Goal: Task Accomplishment & Management: Manage account settings

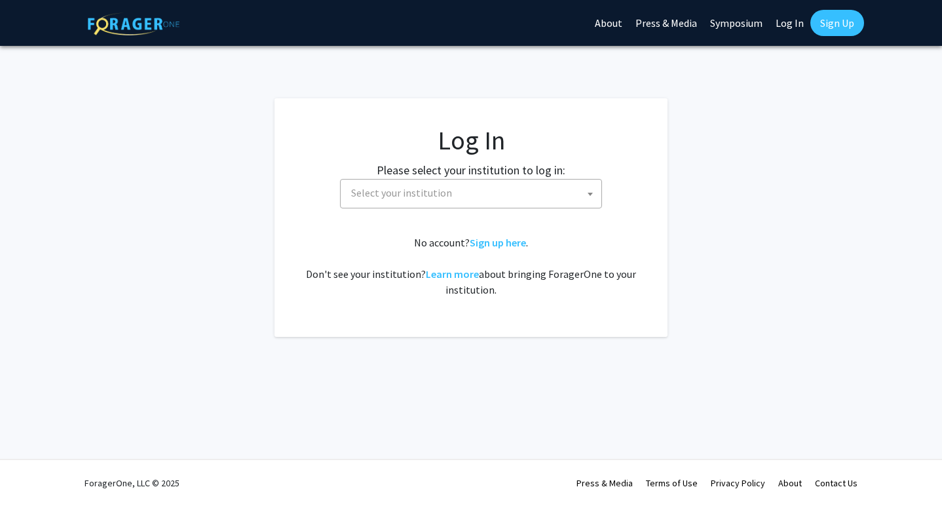
select select
click at [448, 200] on span "Select your institution" at bounding box center [473, 192] width 255 height 27
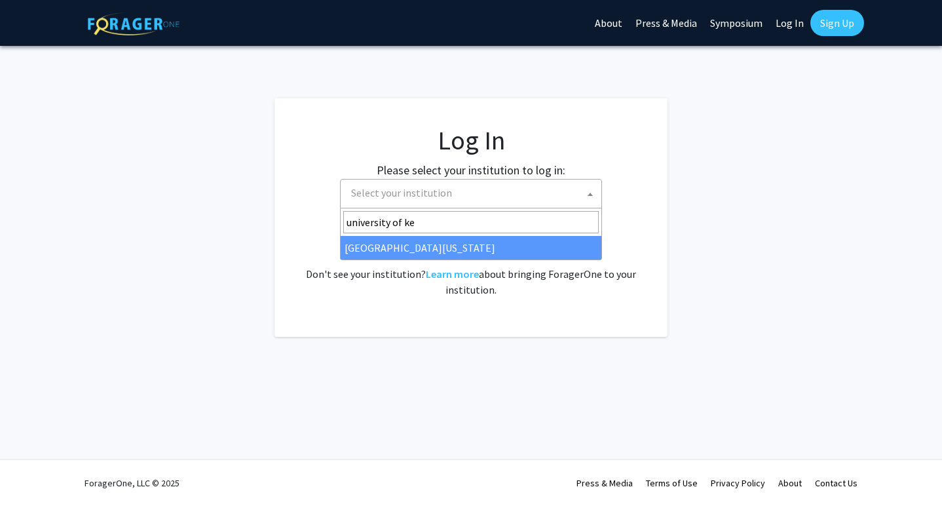
type input "university of ke"
select select "13"
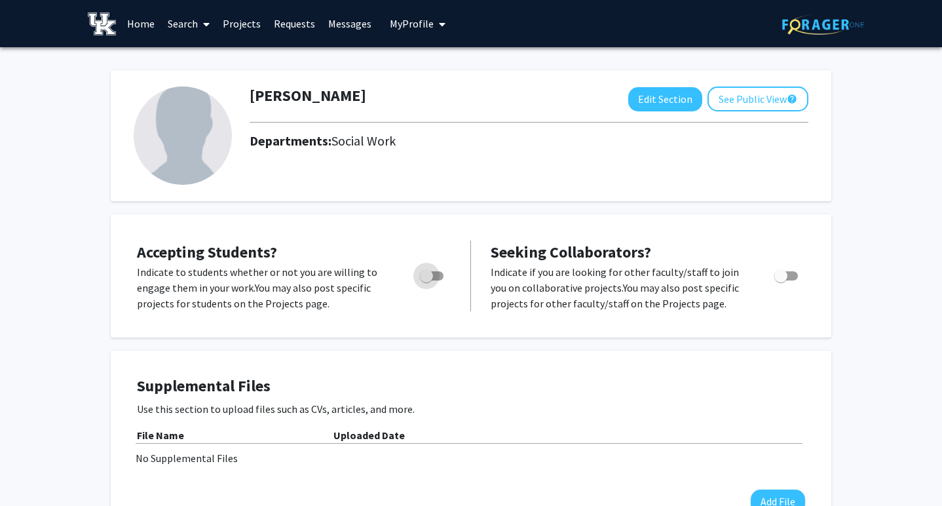
click at [434, 276] on span "Toggle" at bounding box center [432, 275] width 24 height 9
click at [426, 280] on input "Would you like to permit student requests?" at bounding box center [426, 280] width 1 height 1
checkbox input "true"
click at [780, 274] on span "Toggle" at bounding box center [780, 275] width 13 height 13
click at [780, 280] on input "Toggle" at bounding box center [780, 280] width 1 height 1
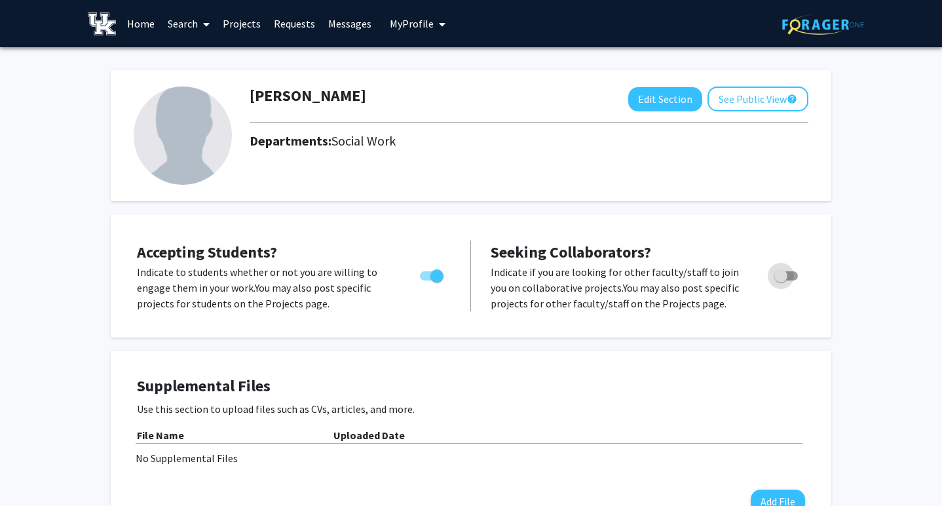
click at [783, 273] on span "Toggle" at bounding box center [780, 275] width 13 height 13
click at [781, 280] on input "Toggle" at bounding box center [780, 280] width 1 height 1
checkbox input "true"
click at [763, 98] on button "See Public View help" at bounding box center [757, 98] width 101 height 25
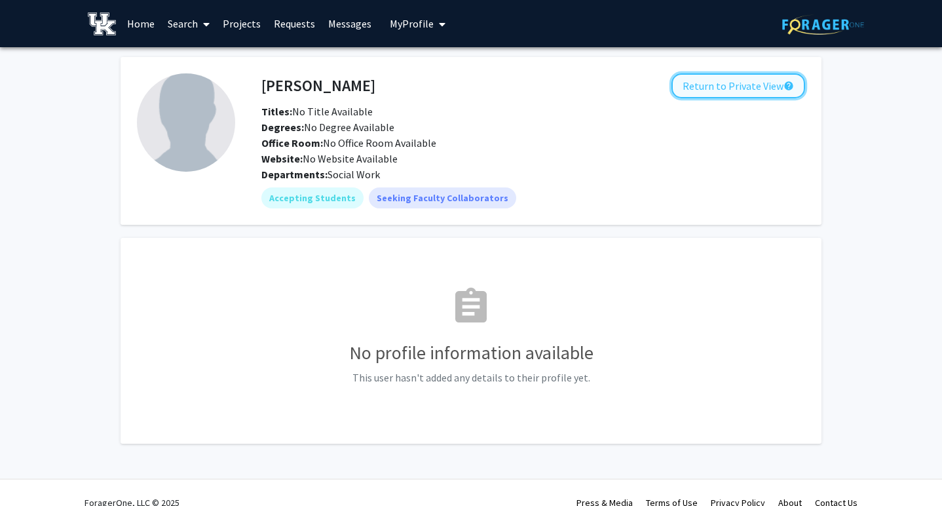
click at [687, 94] on button "Return to Private View help" at bounding box center [738, 85] width 134 height 25
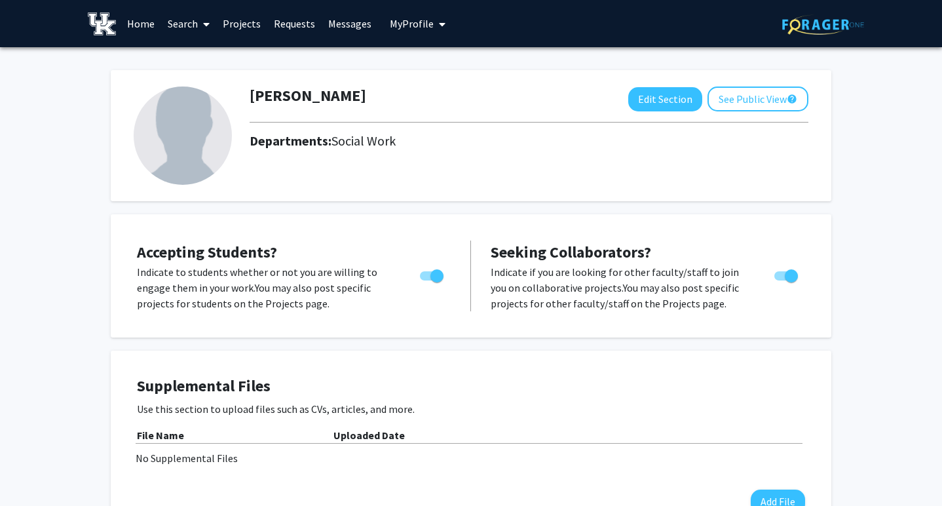
click at [149, 135] on img at bounding box center [183, 135] width 98 height 98
click at [655, 101] on button "Edit Section" at bounding box center [665, 99] width 74 height 24
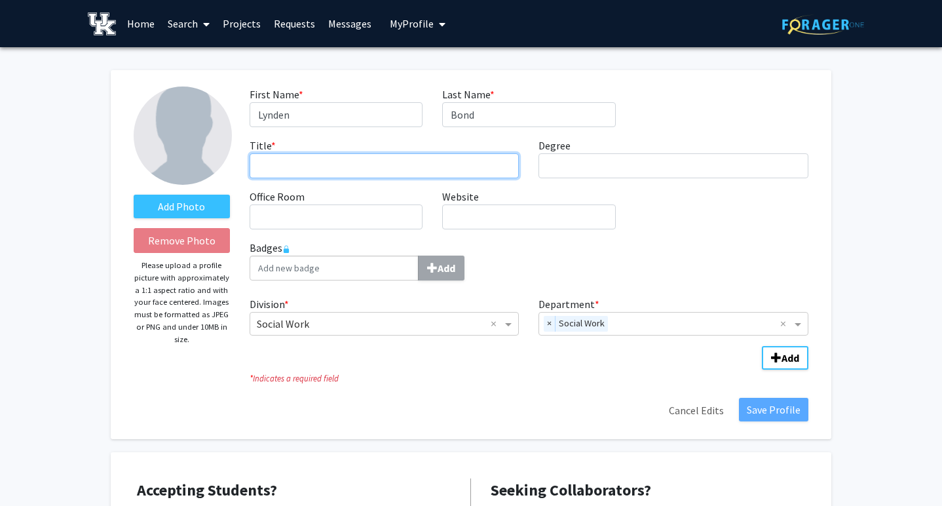
click at [287, 164] on input "Title * required" at bounding box center [385, 165] width 270 height 25
type input "Assistant Professor"
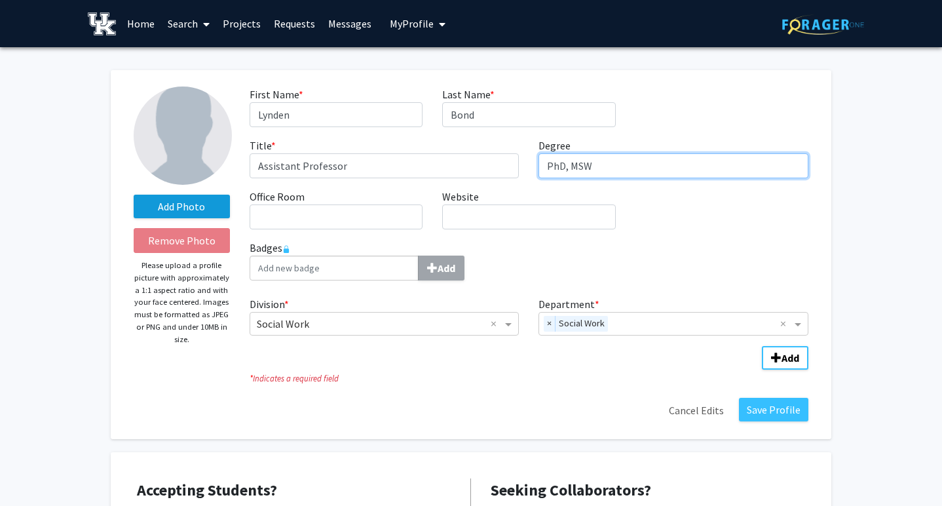
type input "PhD, MSW"
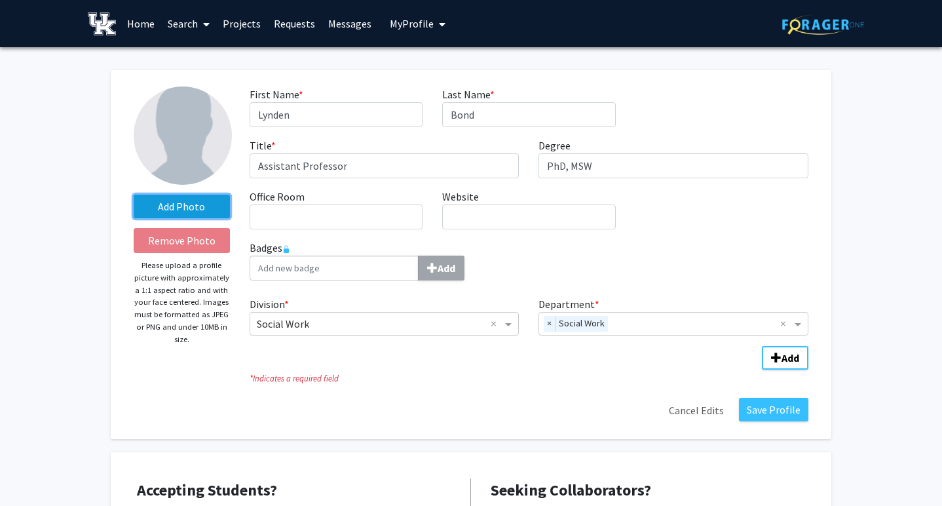
click at [148, 210] on label "Add Photo" at bounding box center [182, 207] width 96 height 24
click at [0, 0] on input "Add Photo" at bounding box center [0, 0] width 0 height 0
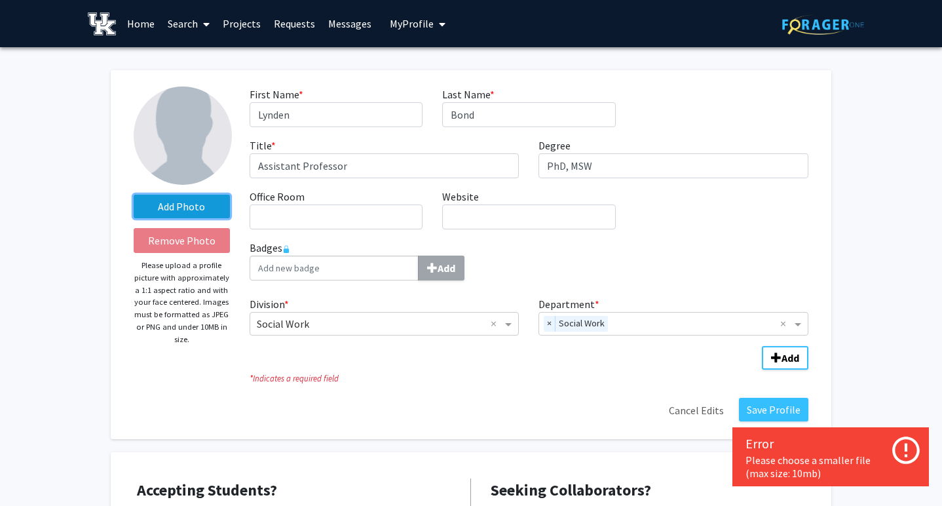
click at [187, 206] on label "Add Photo" at bounding box center [182, 207] width 96 height 24
click at [0, 0] on input "Add Photo" at bounding box center [0, 0] width 0 height 0
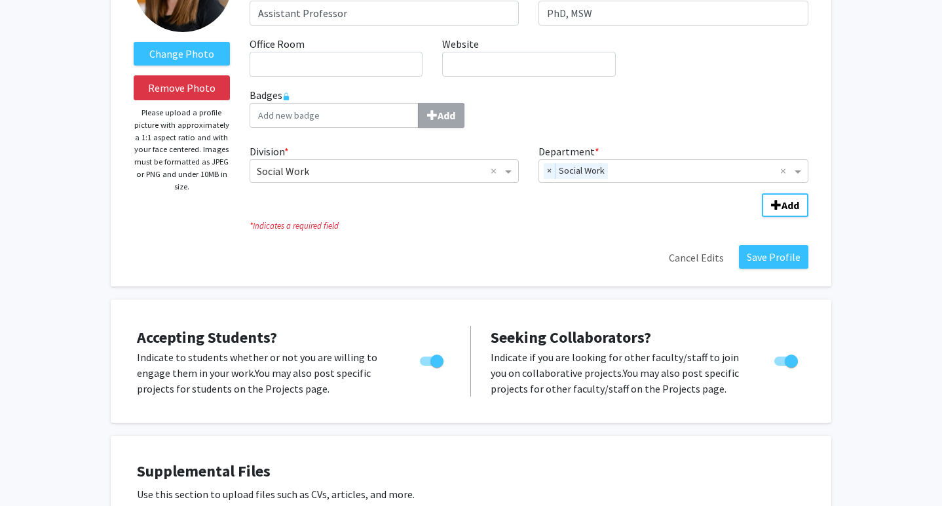
scroll to position [157, 0]
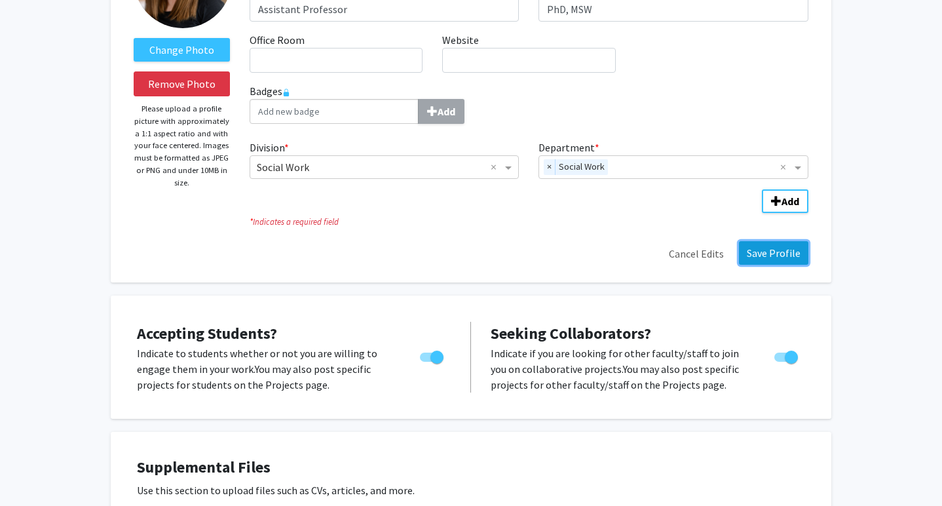
click at [776, 249] on button "Save Profile" at bounding box center [773, 253] width 69 height 24
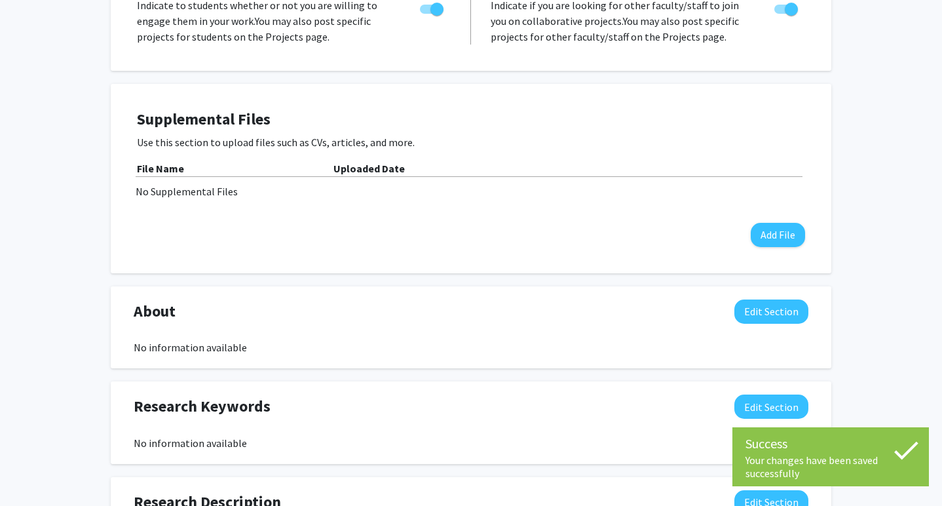
scroll to position [288, 0]
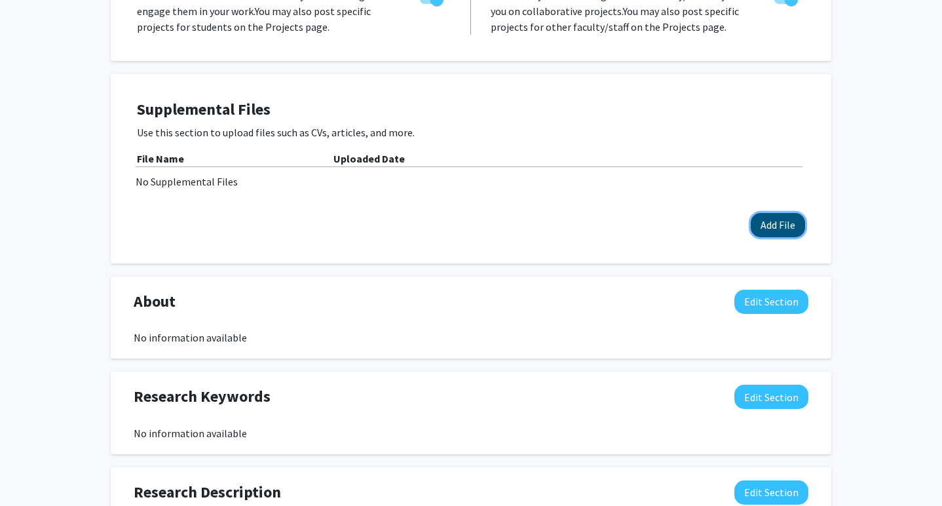
click at [761, 215] on button "Add File" at bounding box center [778, 225] width 54 height 24
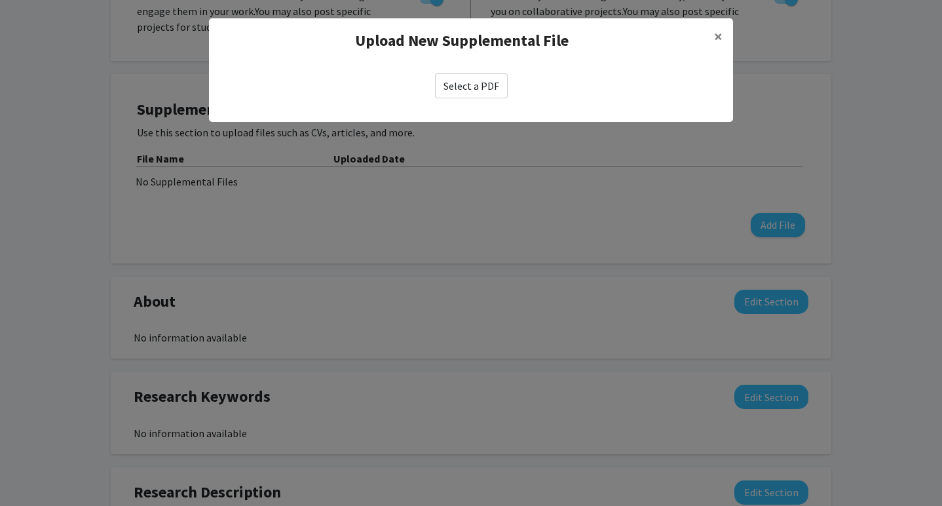
click at [491, 86] on label "Select a PDF" at bounding box center [471, 85] width 73 height 25
click at [0, 0] on input "Select a PDF" at bounding box center [0, 0] width 0 height 0
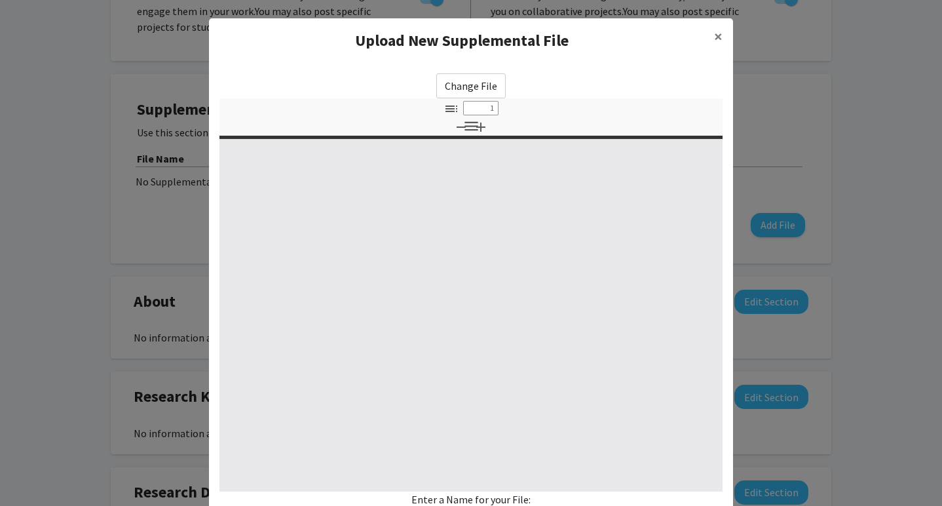
select select "custom"
type input "0"
select select "custom"
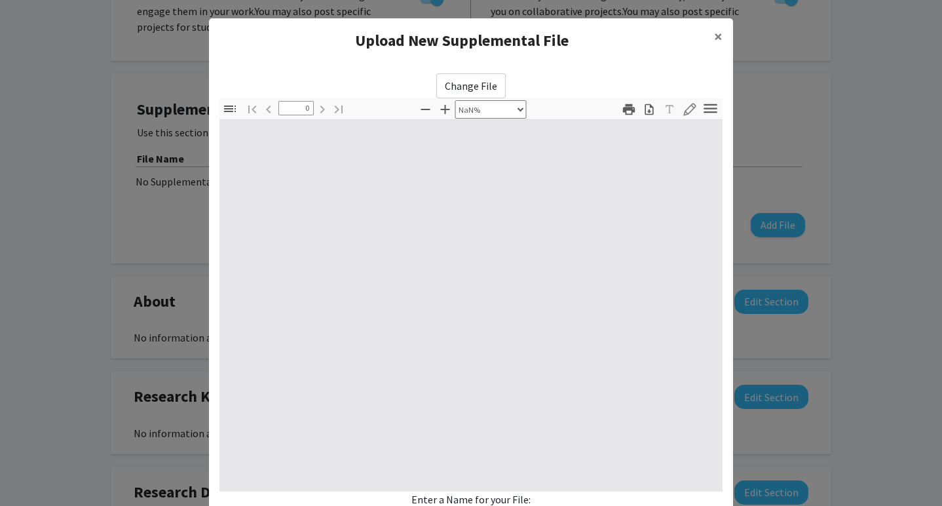
type input "1"
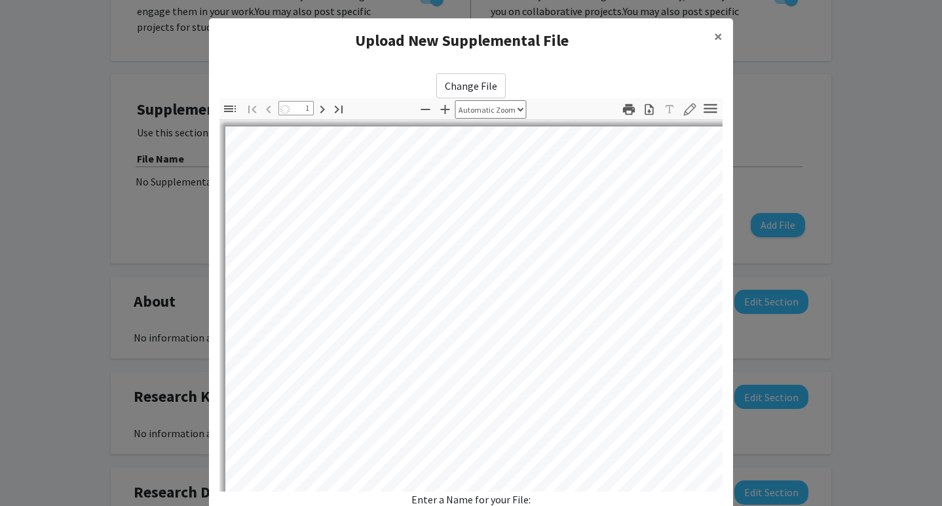
select select "auto"
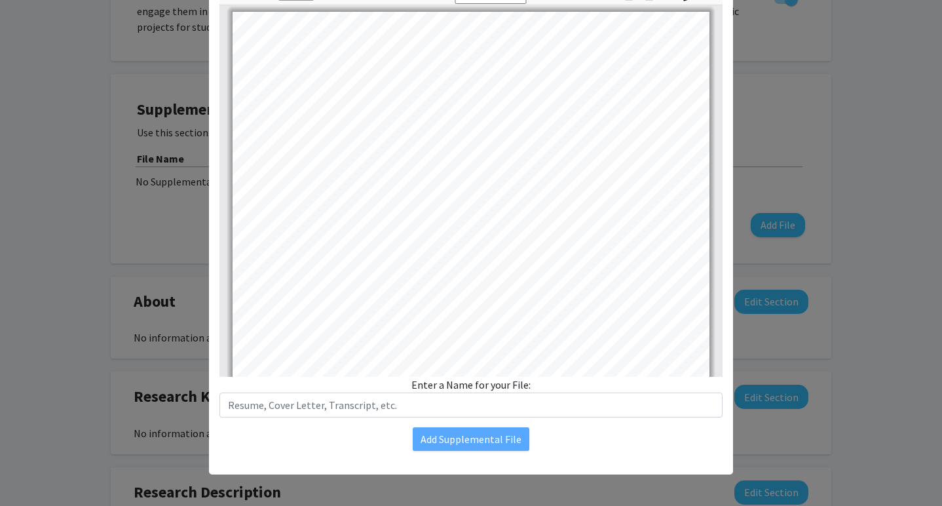
scroll to position [113, 0]
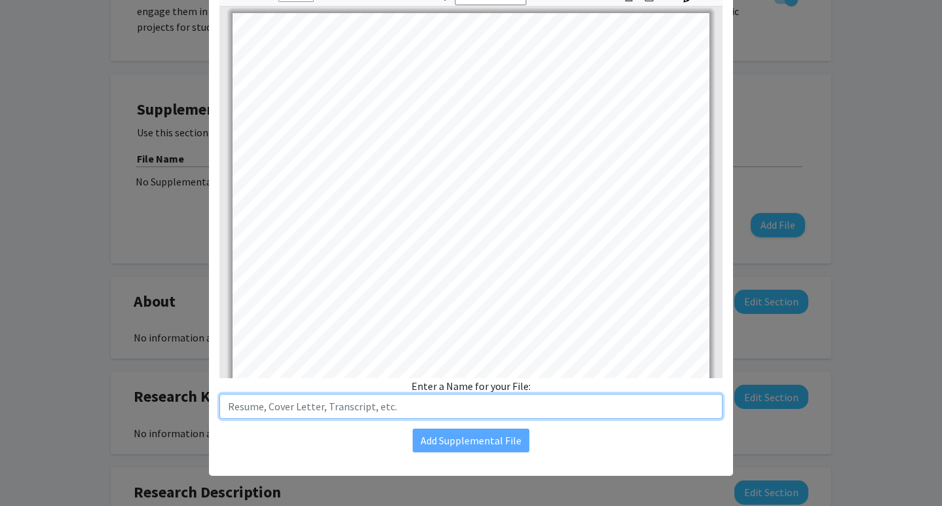
click at [355, 407] on input "text" at bounding box center [470, 406] width 503 height 25
type input "CV - [DATE]"
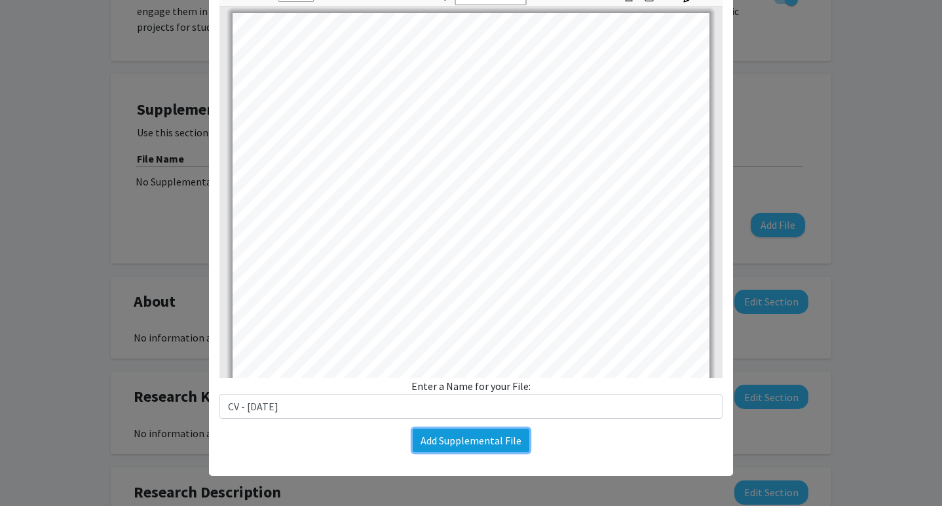
click at [445, 442] on button "Add Supplemental File" at bounding box center [471, 440] width 117 height 24
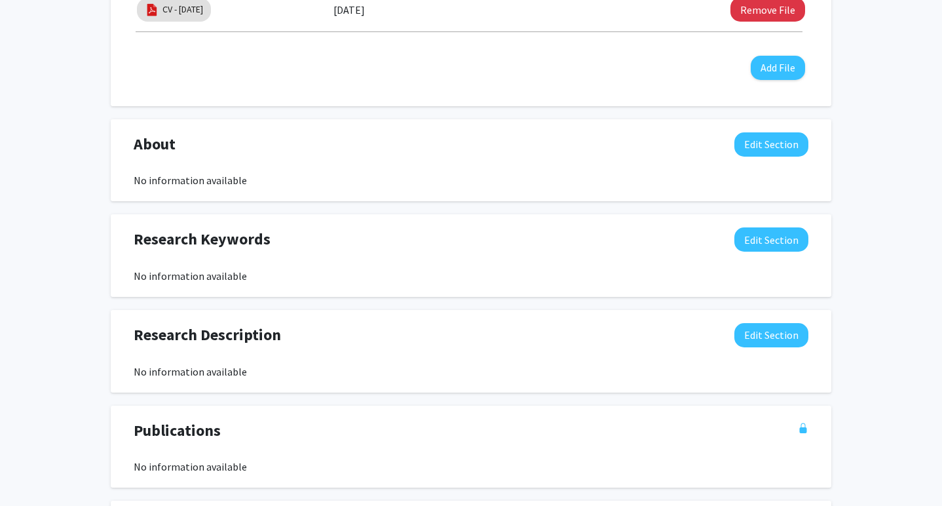
scroll to position [504, 0]
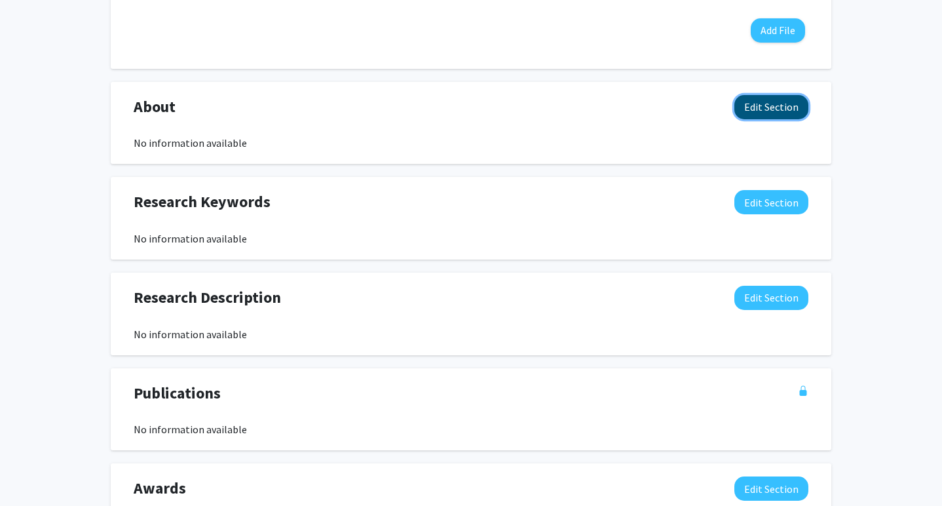
click at [770, 107] on button "Edit Section" at bounding box center [771, 107] width 74 height 24
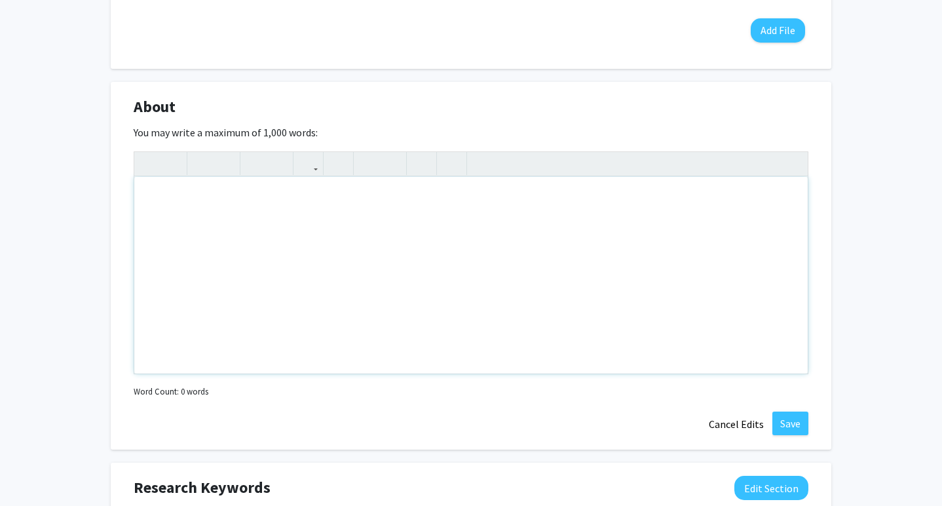
click at [391, 214] on div "Note to users with screen readers: Please deactivate our accessibility plugin f…" at bounding box center [470, 275] width 673 height 197
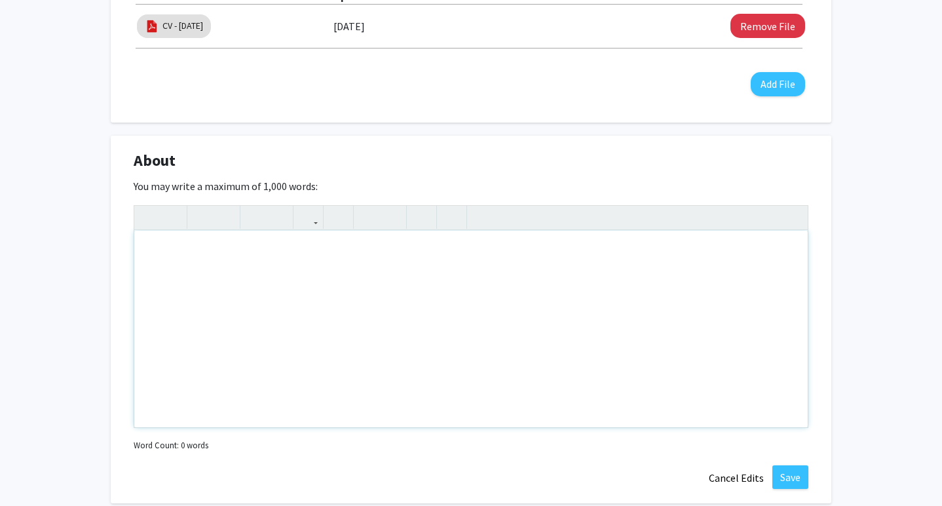
scroll to position [453, 0]
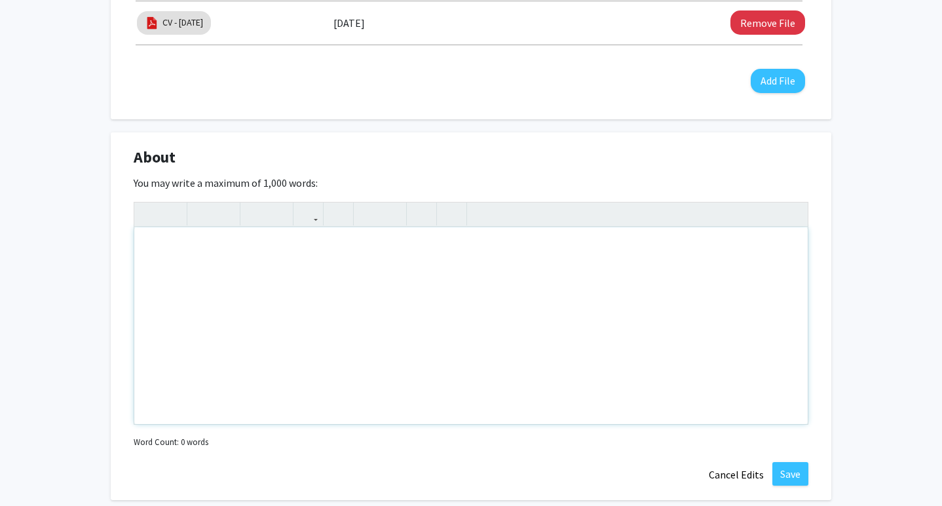
paste div "Note to users with screen readers: Please deactivate our accessibility plugin f…"
type textarea "<p>[PERSON_NAME], PhD, MSW is an assistant professor at the [GEOGRAPHIC_DATA][U…"
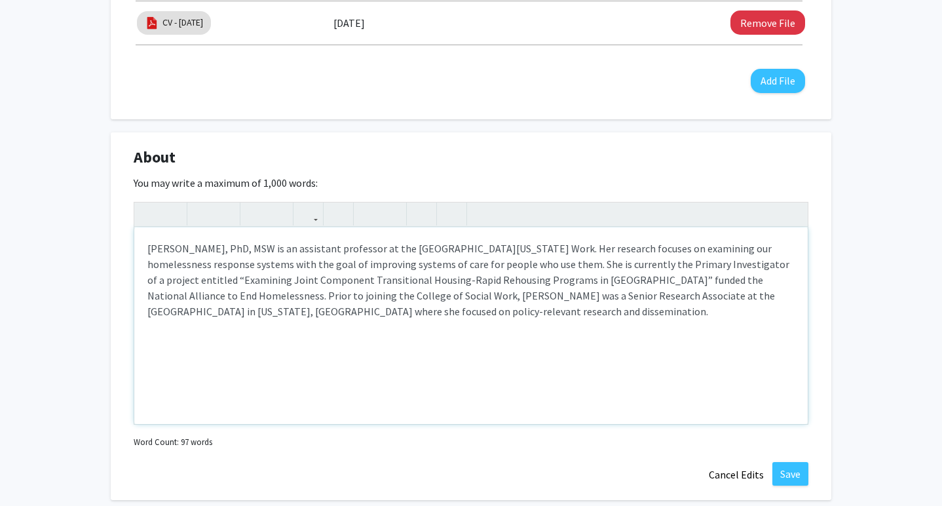
click at [360, 263] on p "[PERSON_NAME], PhD, MSW is an assistant professor at the [GEOGRAPHIC_DATA][US_S…" at bounding box center [470, 279] width 647 height 79
click at [543, 286] on p "[PERSON_NAME], PhD, MSW is an assistant professor at the [GEOGRAPHIC_DATA][US_S…" at bounding box center [470, 279] width 647 height 79
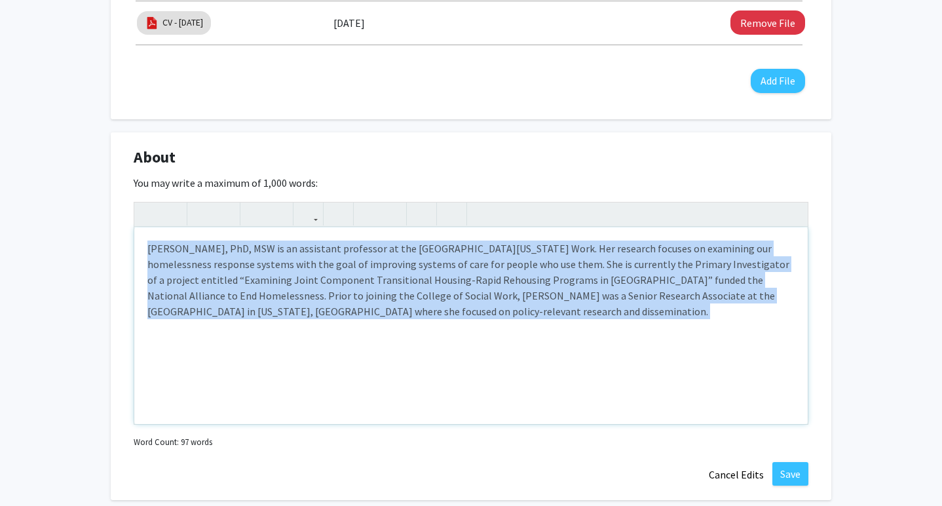
drag, startPoint x: 426, startPoint y: 231, endPoint x: 447, endPoint y: 325, distance: 96.0
click at [447, 325] on div "[PERSON_NAME], PhD, MSW is an assistant professor at the [GEOGRAPHIC_DATA][US_S…" at bounding box center [470, 325] width 673 height 197
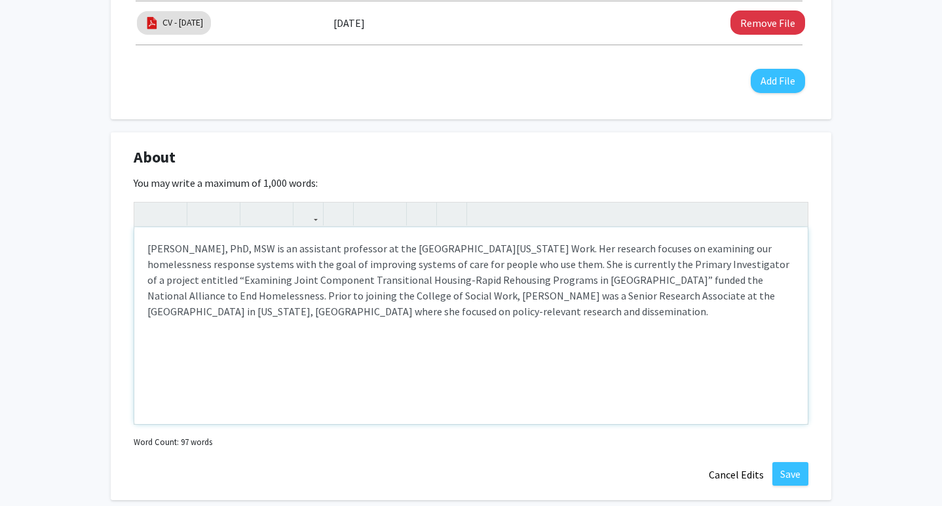
click at [419, 258] on p "[PERSON_NAME], PhD, MSW is an assistant professor at the [GEOGRAPHIC_DATA][US_S…" at bounding box center [470, 279] width 647 height 79
click at [623, 311] on p "[PERSON_NAME], PhD, MSW is an assistant professor at the [GEOGRAPHIC_DATA][US_S…" at bounding box center [470, 279] width 647 height 79
click at [593, 265] on p "[PERSON_NAME], PhD, MSW is an assistant professor at the [GEOGRAPHIC_DATA][US_S…" at bounding box center [470, 279] width 647 height 79
click at [231, 295] on p "[PERSON_NAME], PhD, MSW is an assistant professor at the [GEOGRAPHIC_DATA][US_S…" at bounding box center [470, 279] width 647 height 79
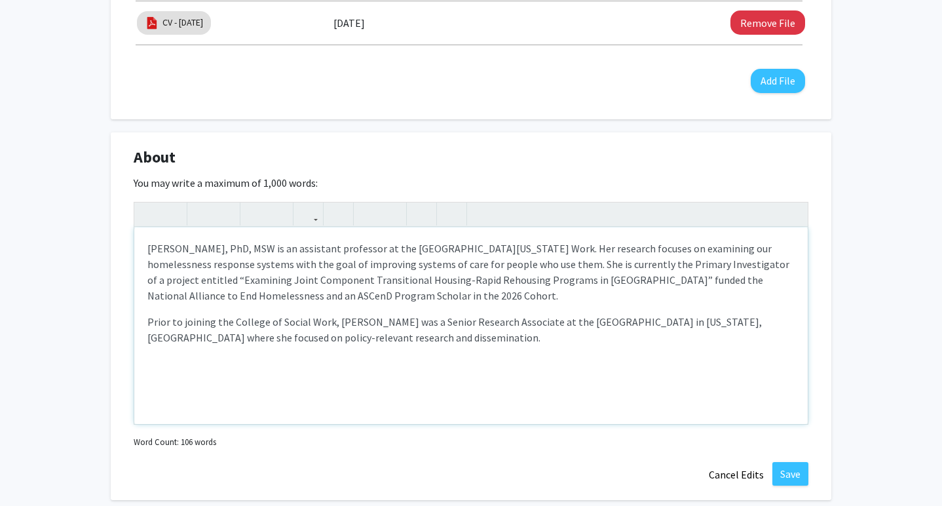
click at [242, 298] on p "[PERSON_NAME], PhD, MSW is an assistant professor at the [GEOGRAPHIC_DATA][US_S…" at bounding box center [470, 271] width 647 height 63
drag, startPoint x: 544, startPoint y: 297, endPoint x: 454, endPoint y: 293, distance: 90.5
click at [454, 293] on p "[PERSON_NAME], PhD, MSW is an assistant professor at the [GEOGRAPHIC_DATA][US_S…" at bounding box center [470, 271] width 647 height 63
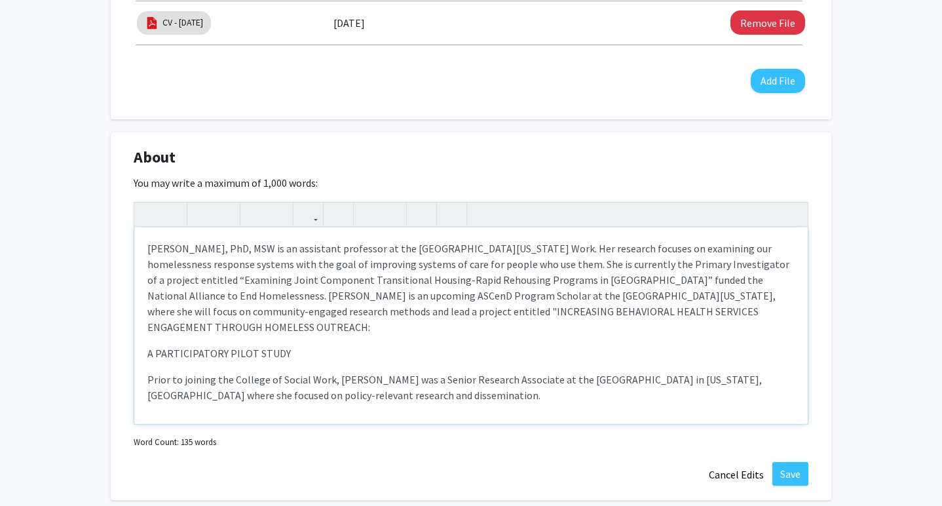
click at [348, 308] on p "[PERSON_NAME], PhD, MSW is an assistant professor at the [GEOGRAPHIC_DATA][US_S…" at bounding box center [470, 287] width 647 height 94
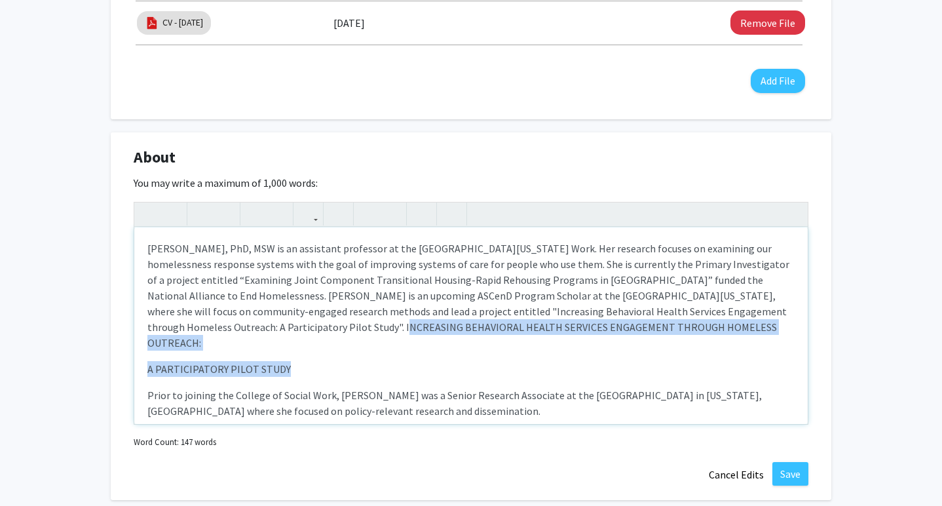
drag, startPoint x: 288, startPoint y: 356, endPoint x: 181, endPoint y: 326, distance: 110.1
click at [181, 326] on div "[PERSON_NAME], PhD, MSW is an assistant professor at the [GEOGRAPHIC_DATA][US_S…" at bounding box center [470, 325] width 673 height 197
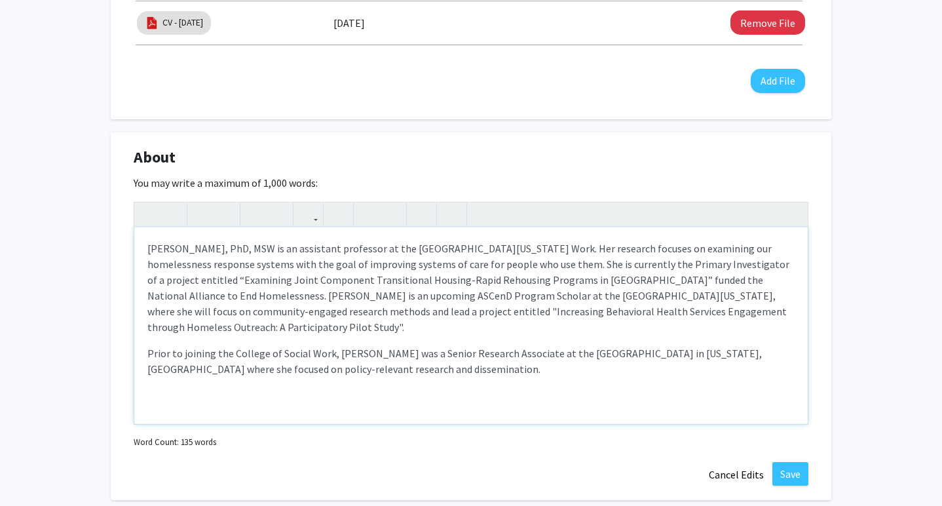
click at [587, 270] on p "[PERSON_NAME], PhD, MSW is an assistant professor at the [GEOGRAPHIC_DATA][US_S…" at bounding box center [470, 287] width 647 height 94
click at [151, 352] on p "Prior to joining the College of Social Work, [PERSON_NAME] was a Senior Researc…" at bounding box center [470, 360] width 647 height 31
type textarea "<p>[PERSON_NAME], PhD, MSW is an assistant professor at the [GEOGRAPHIC_DATA][U…"
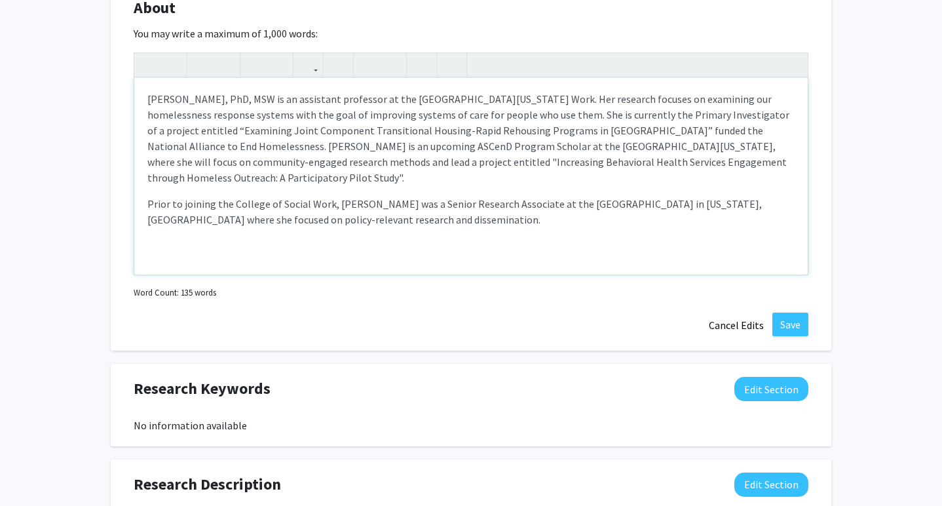
scroll to position [620, 0]
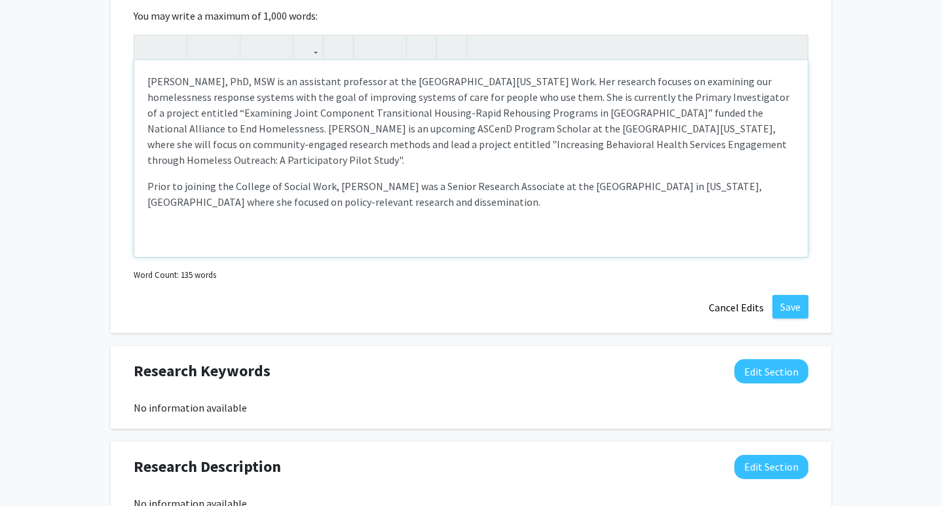
click at [348, 214] on div "[PERSON_NAME], PhD, MSW is an assistant professor at the [GEOGRAPHIC_DATA][US_S…" at bounding box center [470, 158] width 673 height 197
click at [793, 304] on button "Save" at bounding box center [790, 307] width 36 height 24
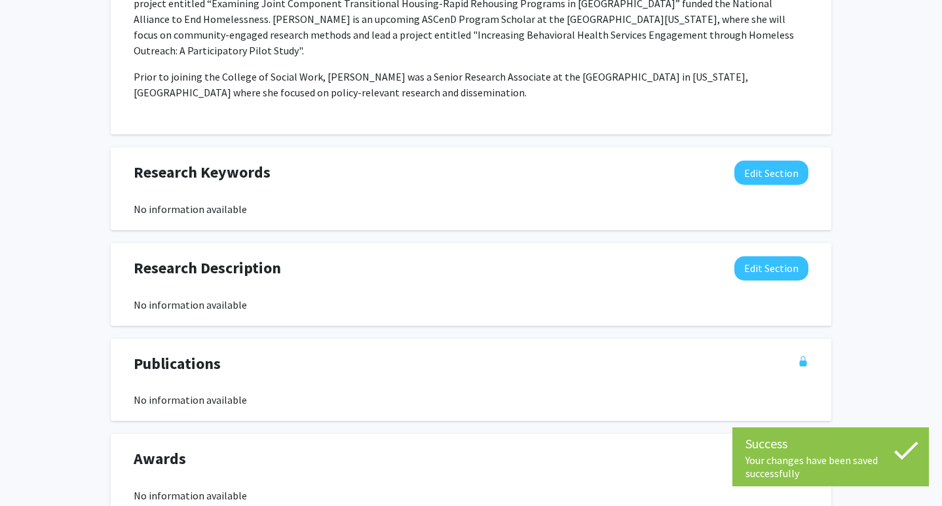
scroll to position [683, 0]
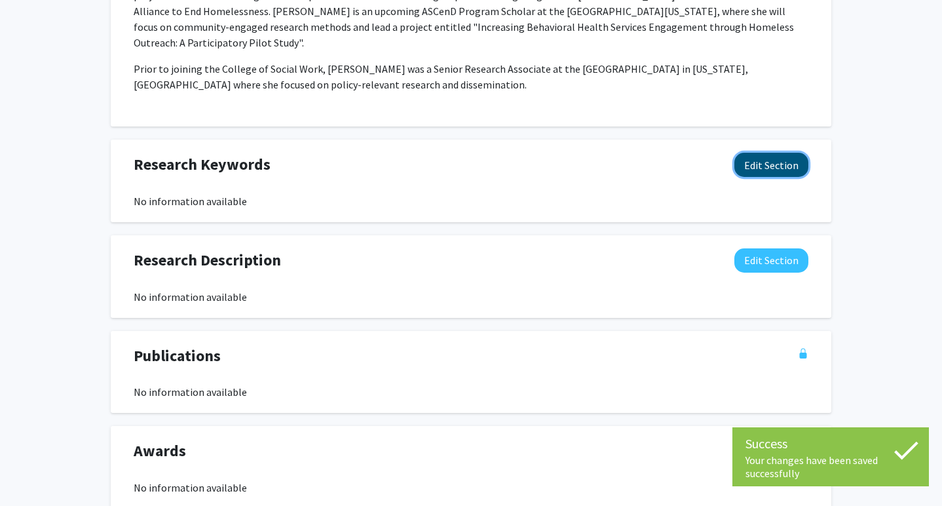
click at [783, 163] on button "Edit Section" at bounding box center [771, 165] width 74 height 24
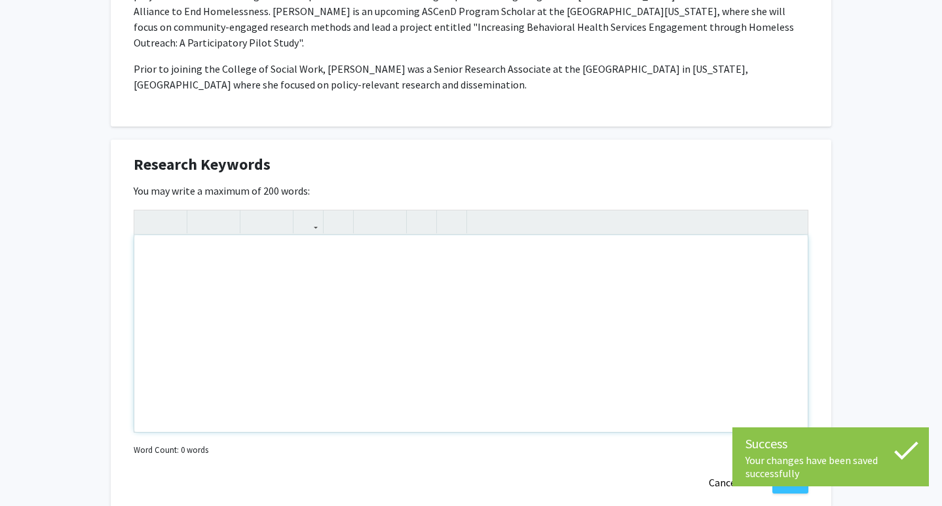
click at [377, 290] on div "Note to users with screen readers: Please deactivate our accessibility plugin f…" at bounding box center [470, 333] width 673 height 197
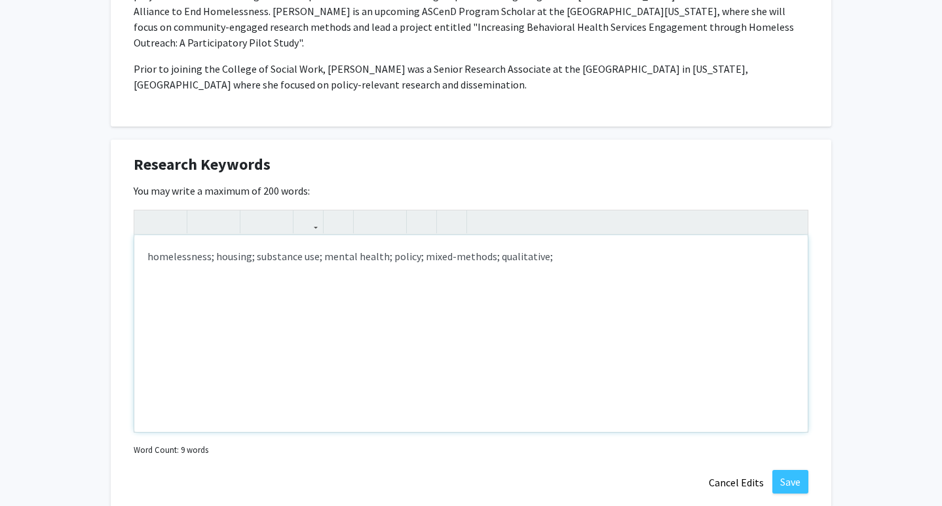
click at [386, 244] on div "homelessness; housing; substance use; mental health; policy; mixed-methods; qua…" at bounding box center [470, 333] width 673 height 197
click at [729, 270] on div "homelessness; housing; substance use; mental health; behavioral health; policy;…" at bounding box center [470, 333] width 673 height 197
click at [795, 473] on button "Save" at bounding box center [790, 482] width 36 height 24
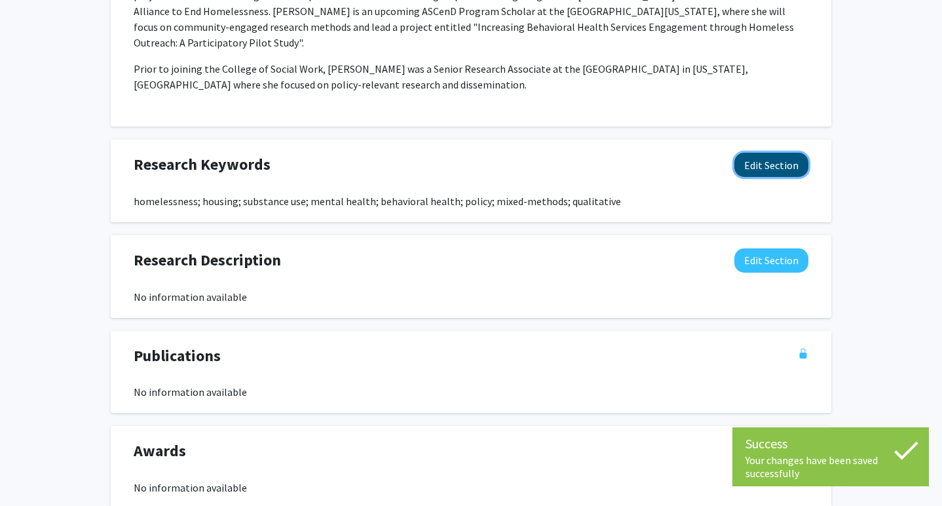
click at [762, 160] on button "Edit Section" at bounding box center [771, 165] width 74 height 24
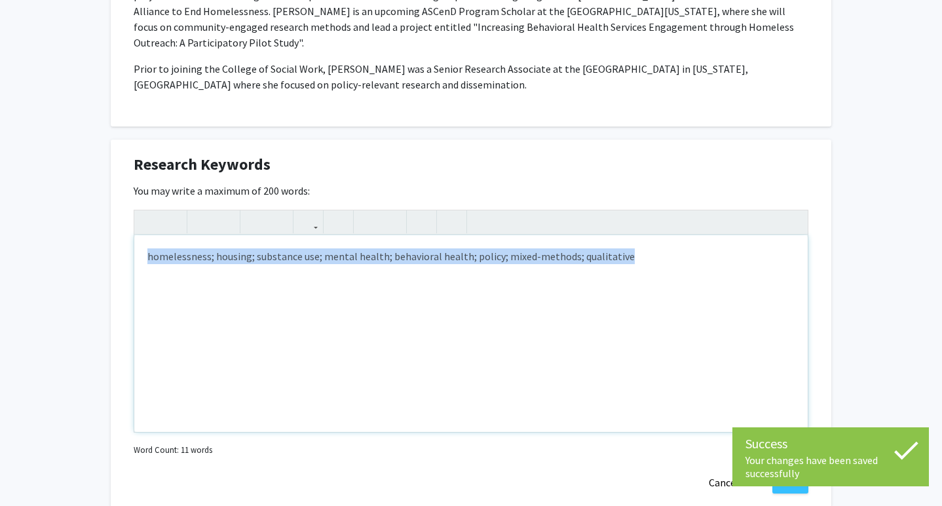
drag, startPoint x: 639, startPoint y: 257, endPoint x: 19, endPoint y: 227, distance: 621.0
click at [19, 227] on div "[PERSON_NAME] Edit Section See Public View help Title: Assistant Professor Degr…" at bounding box center [471, 101] width 942 height 1472
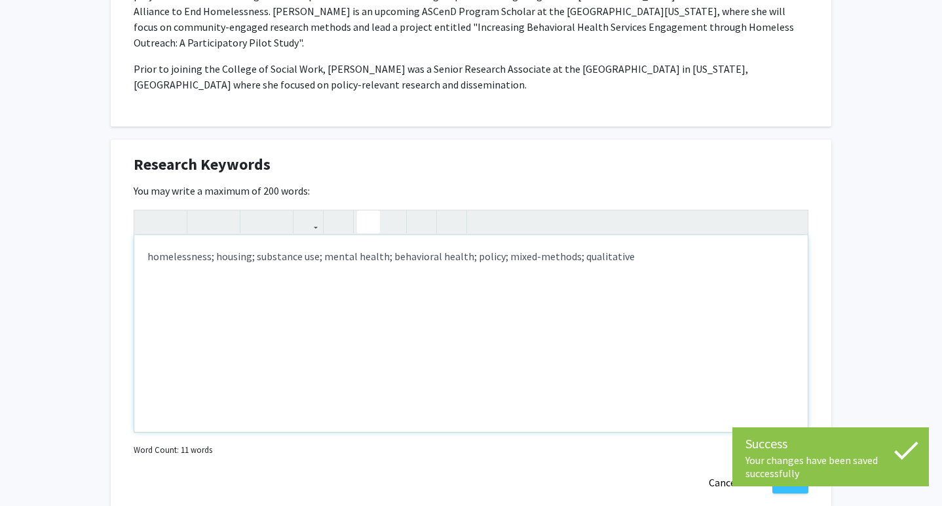
click at [374, 210] on button "button" at bounding box center [368, 221] width 23 height 23
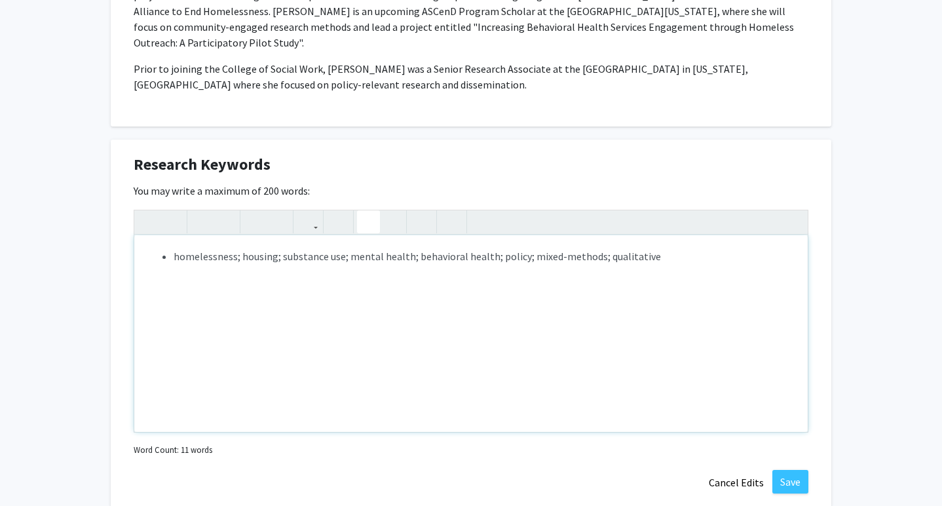
click at [239, 248] on li "homelessness; housing; substance use; mental health; behavioral health; policy;…" at bounding box center [484, 256] width 621 height 16
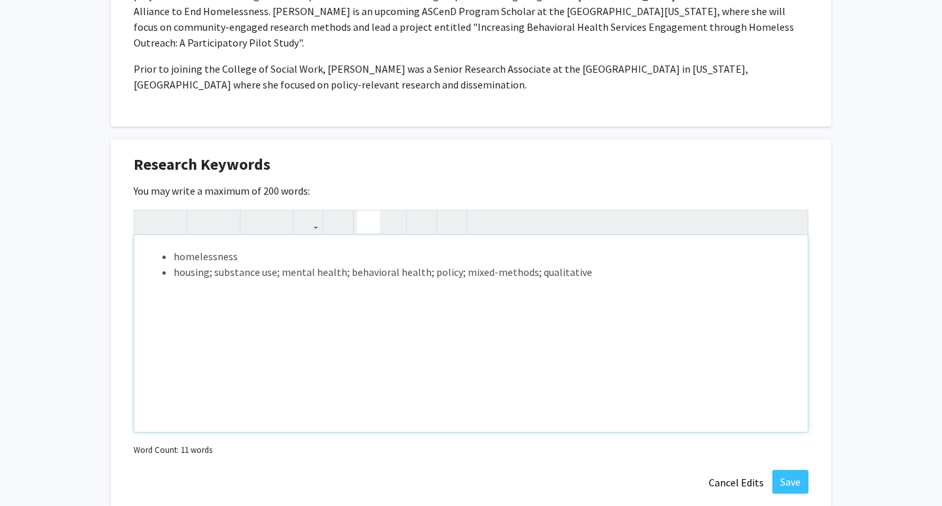
click at [220, 265] on li "housing; substance use; mental health; behavioral health; policy; mixed-methods…" at bounding box center [484, 272] width 621 height 16
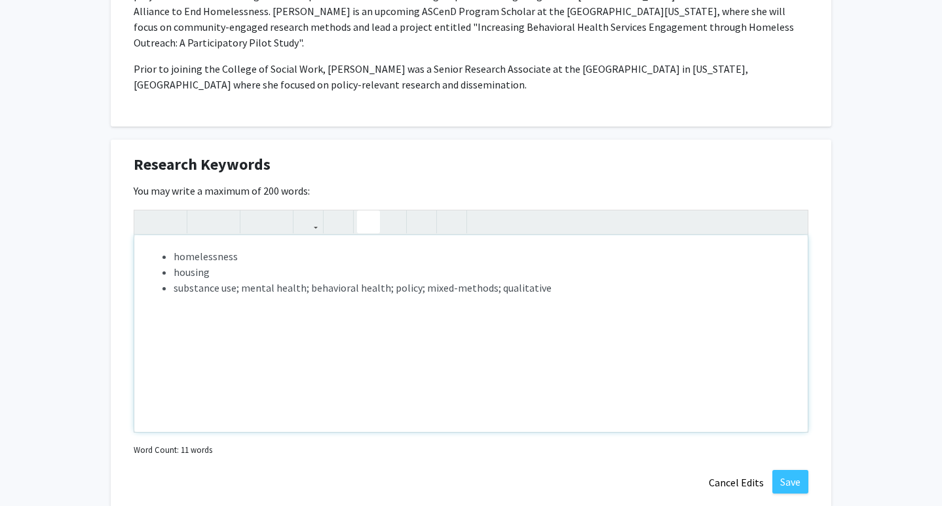
click at [238, 280] on li "substance use; mental health; behavioral health; policy; mixed-methods; qualita…" at bounding box center [484, 288] width 621 height 16
click at [240, 295] on li "mental health; behavioral health; policy; mixed-methods; qualitative" at bounding box center [484, 303] width 621 height 16
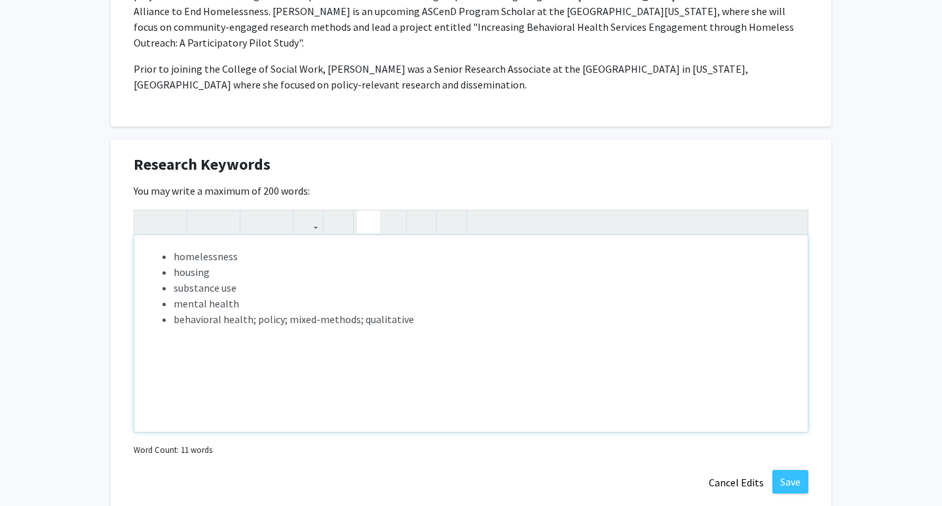
click at [252, 312] on li "behavioral health; policy; mixed-methods; qualitative" at bounding box center [484, 319] width 621 height 16
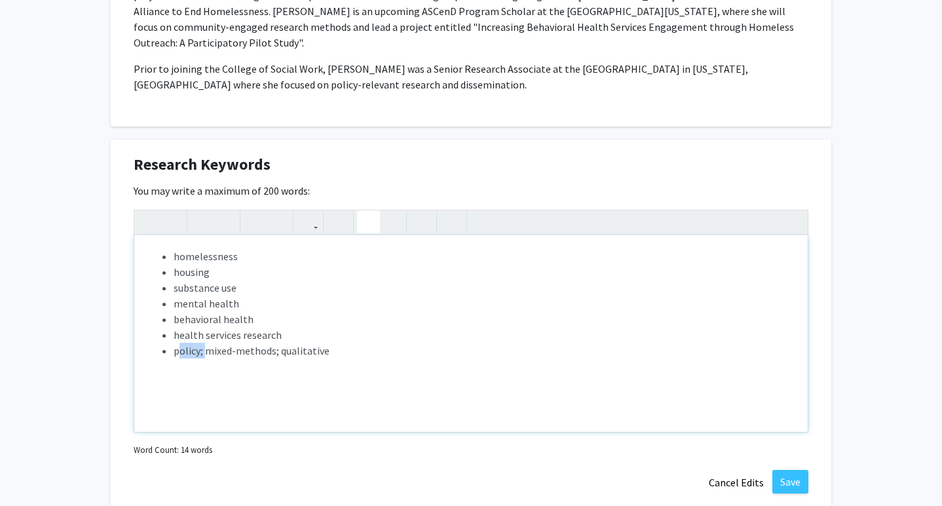
drag, startPoint x: 204, startPoint y: 343, endPoint x: 179, endPoint y: 341, distance: 25.0
click at [179, 343] on li "policy; mixed-methods; qualitative" at bounding box center [484, 351] width 621 height 16
click at [244, 343] on li "mixed-methods; qualitative" at bounding box center [484, 351] width 621 height 16
type textarea "<ul><li>homelessness</li><li>housing</li><li>substance use</li><li>mental healt…"
click at [791, 470] on button "Save" at bounding box center [790, 482] width 36 height 24
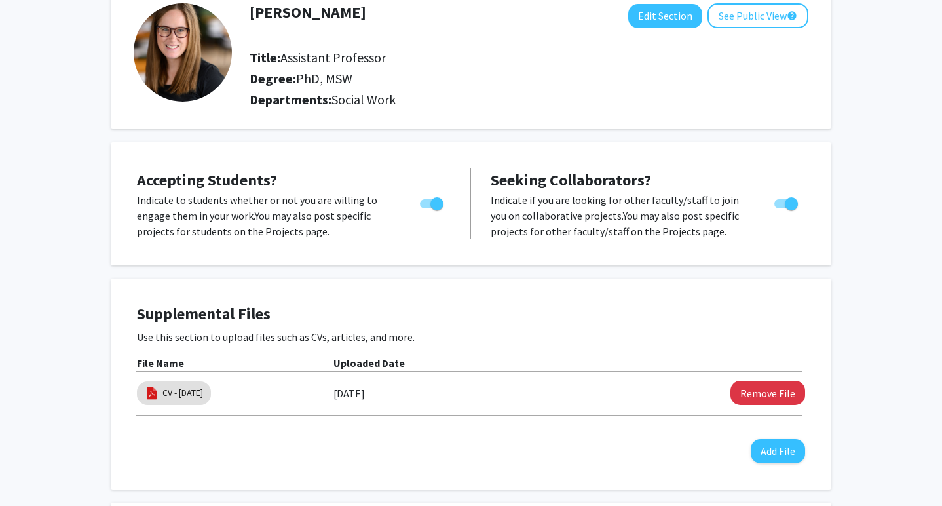
scroll to position [0, 0]
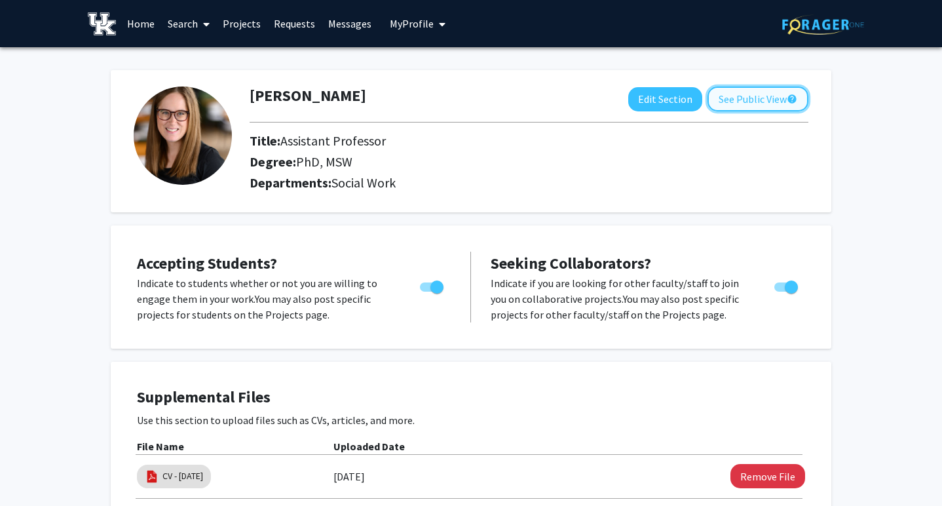
click at [759, 94] on button "See Public View help" at bounding box center [757, 98] width 101 height 25
click at [752, 107] on button "See Public View help" at bounding box center [757, 98] width 101 height 25
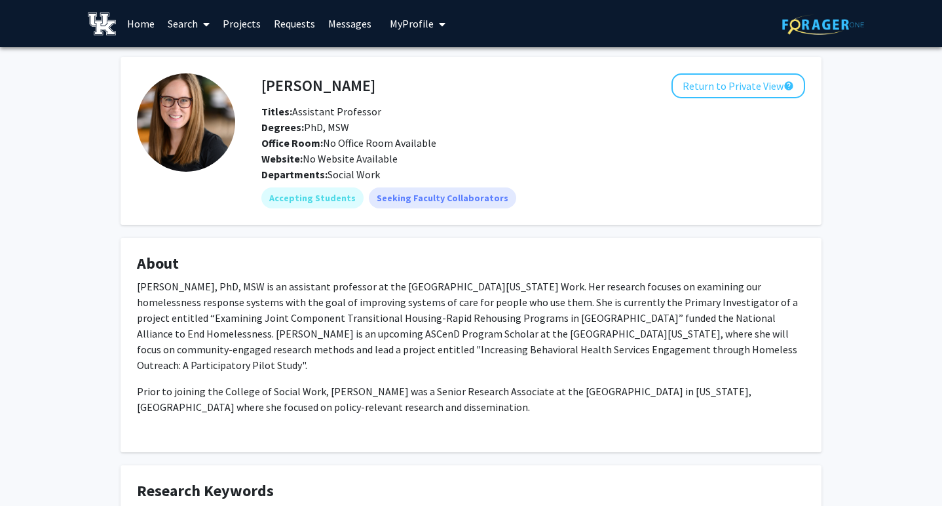
click at [413, 33] on button "My Profile" at bounding box center [418, 23] width 64 height 47
click at [434, 60] on span "[PERSON_NAME]" at bounding box center [471, 61] width 79 height 14
